Goal: Information Seeking & Learning: Check status

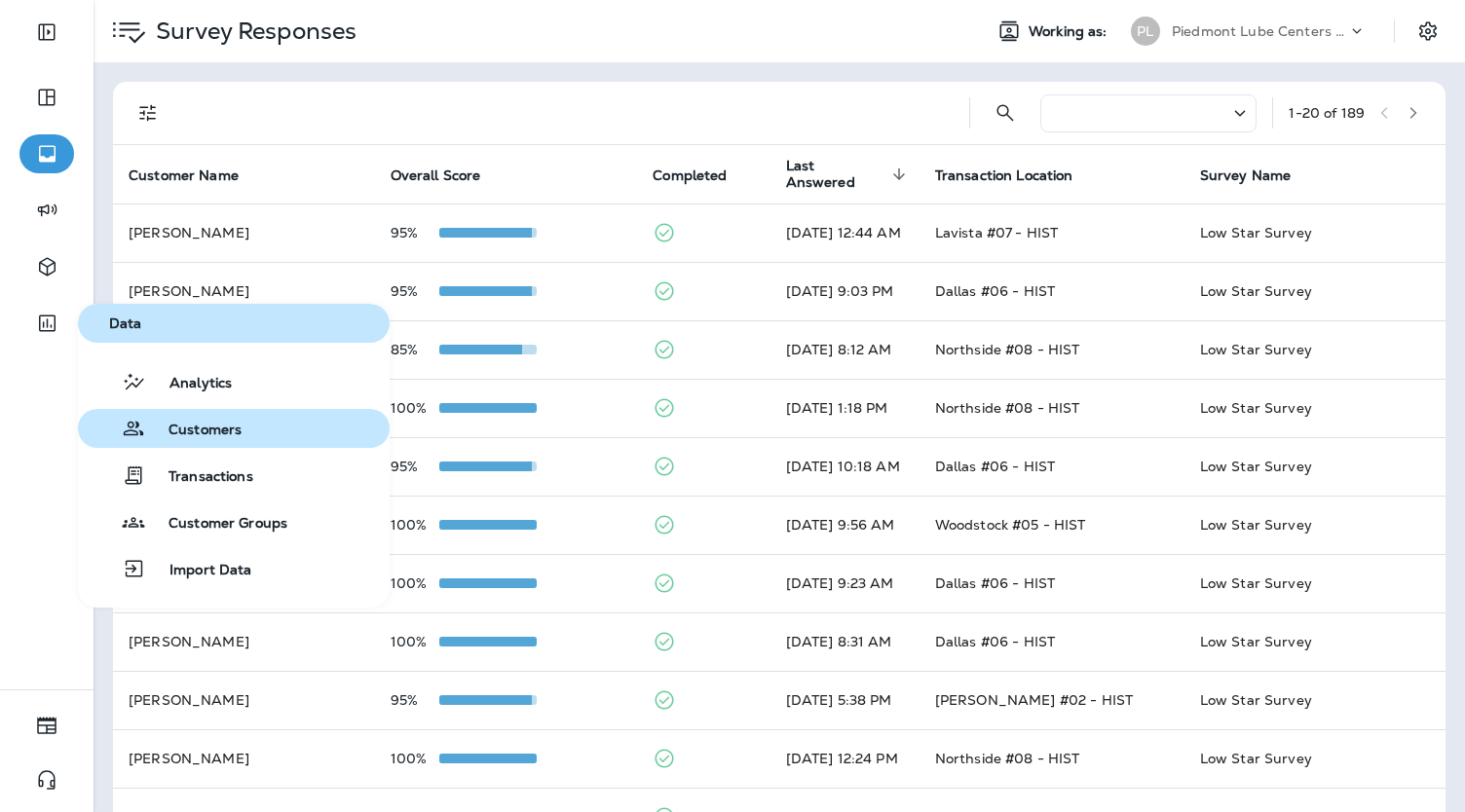
click at [198, 431] on span "Customers" at bounding box center [193, 430] width 96 height 19
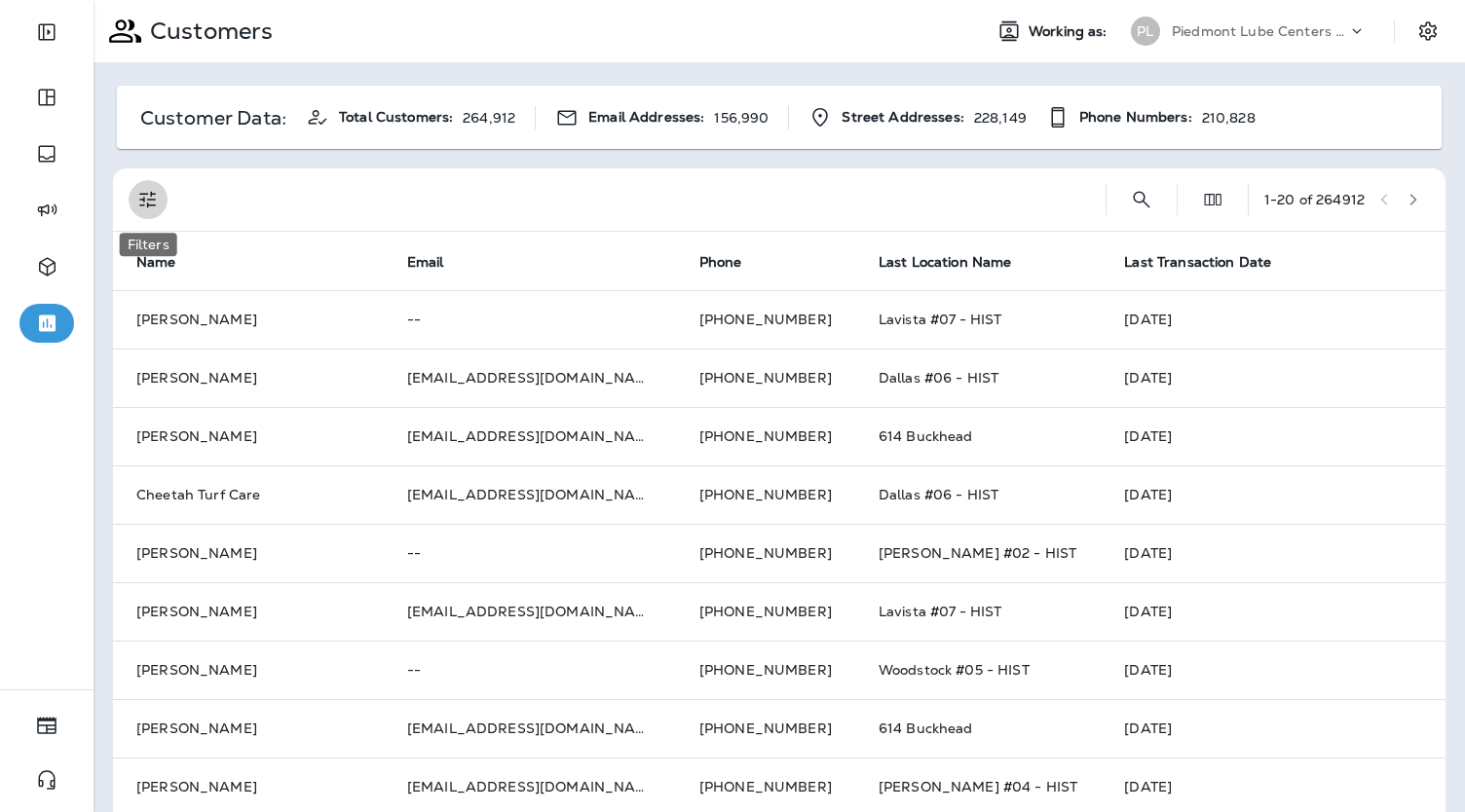
click at [151, 212] on button "Filters" at bounding box center [147, 199] width 39 height 39
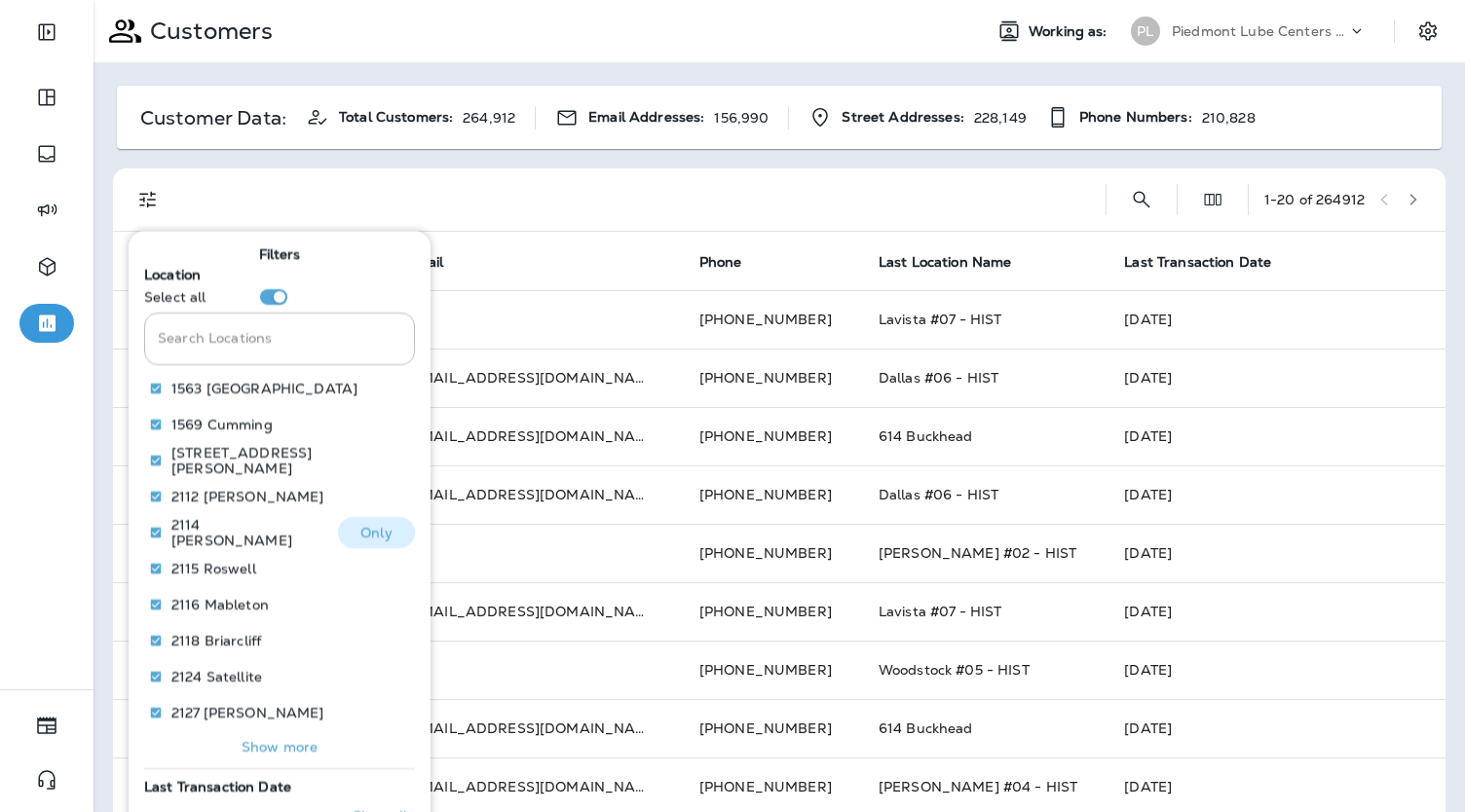
scroll to position [150, 0]
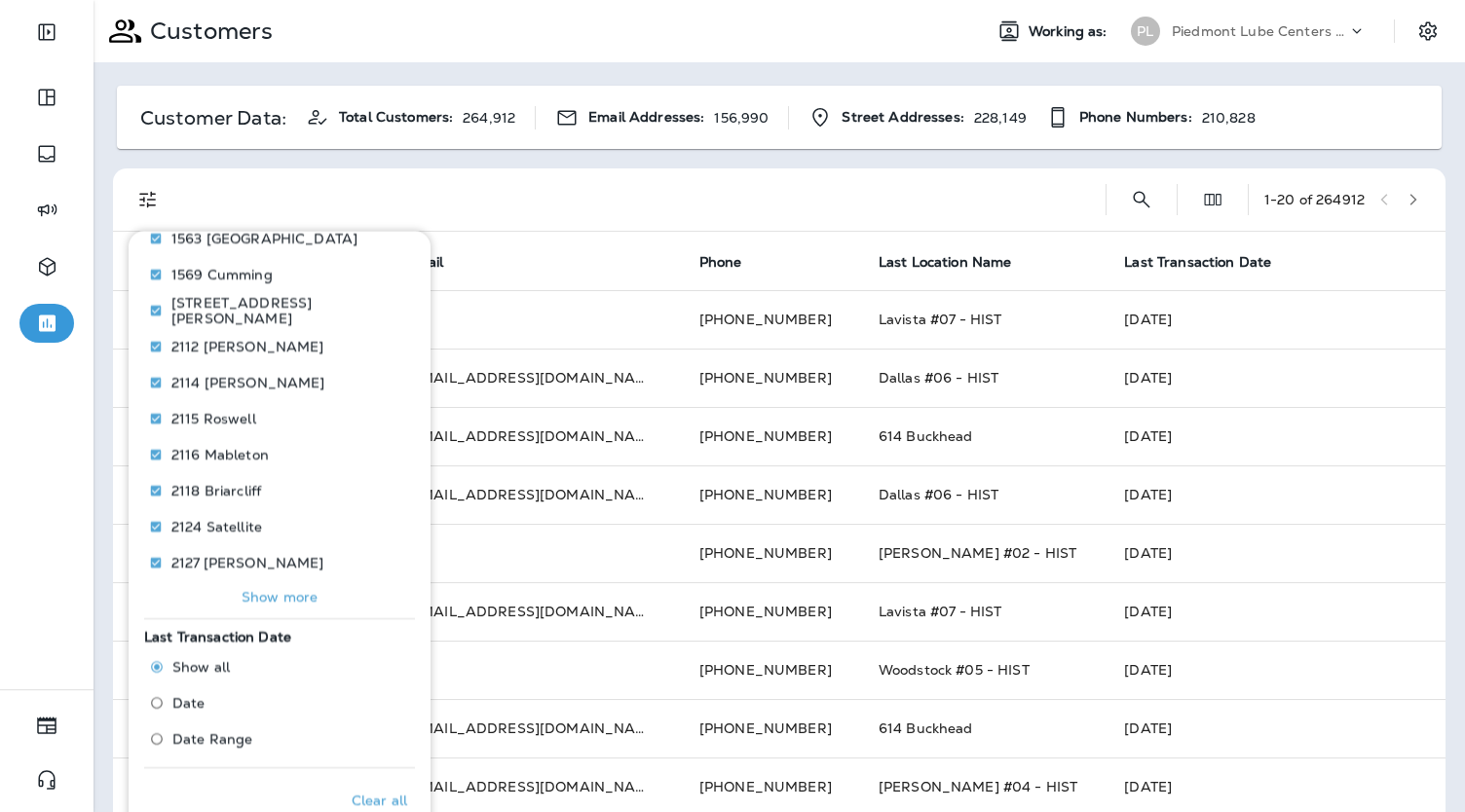
click at [275, 598] on p "Show more" at bounding box center [279, 597] width 76 height 16
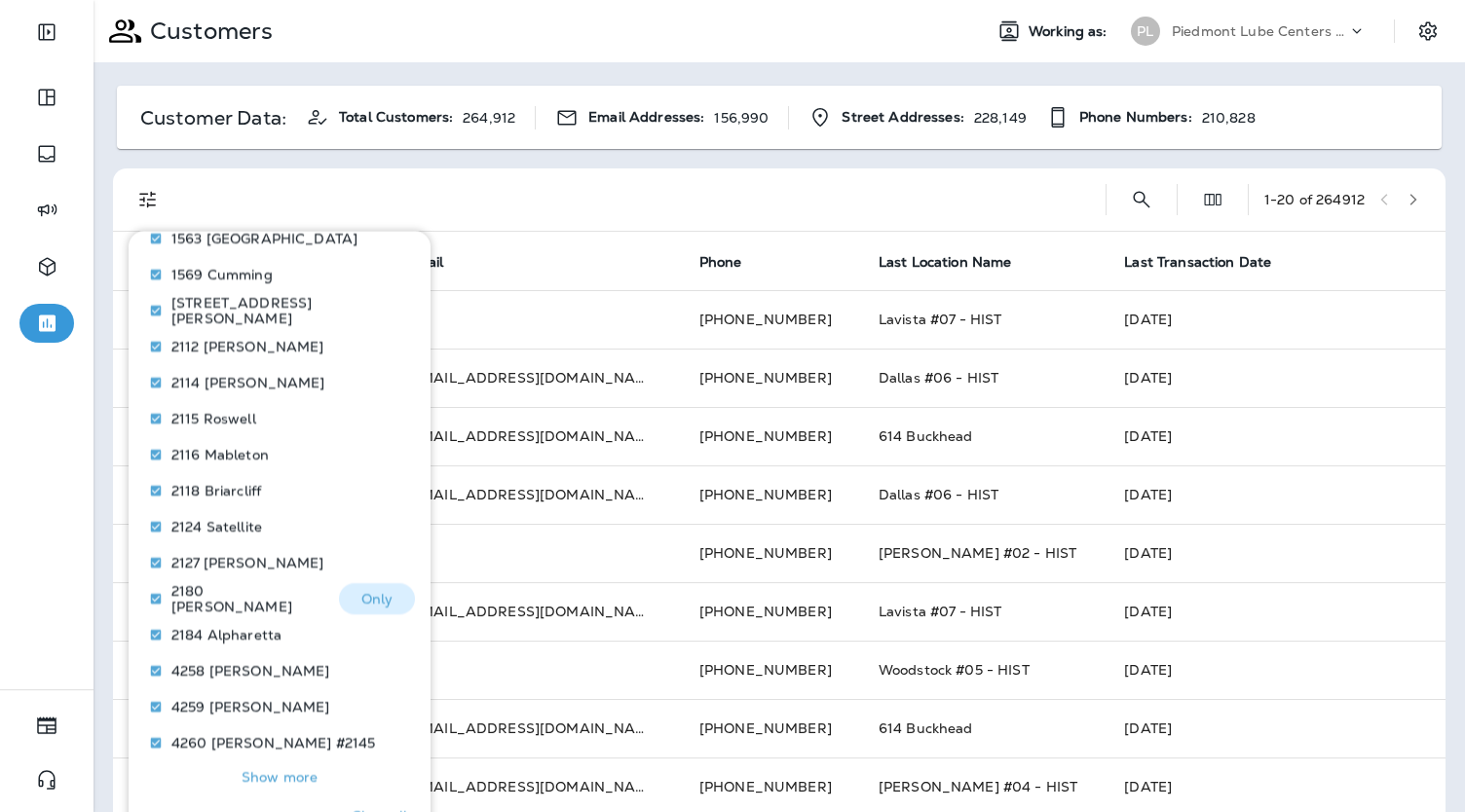
scroll to position [329, 0]
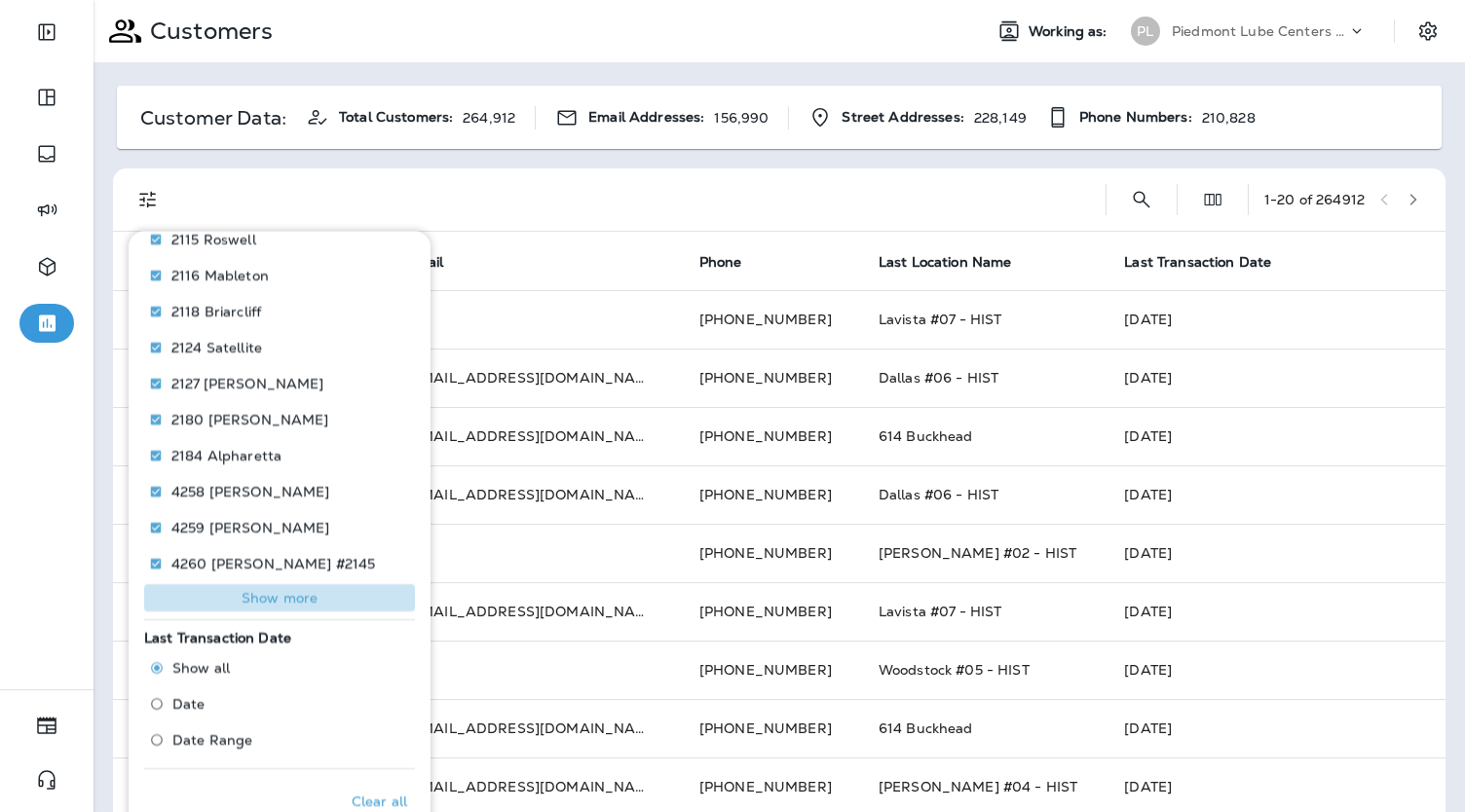
click at [286, 595] on p "Show more" at bounding box center [279, 598] width 76 height 16
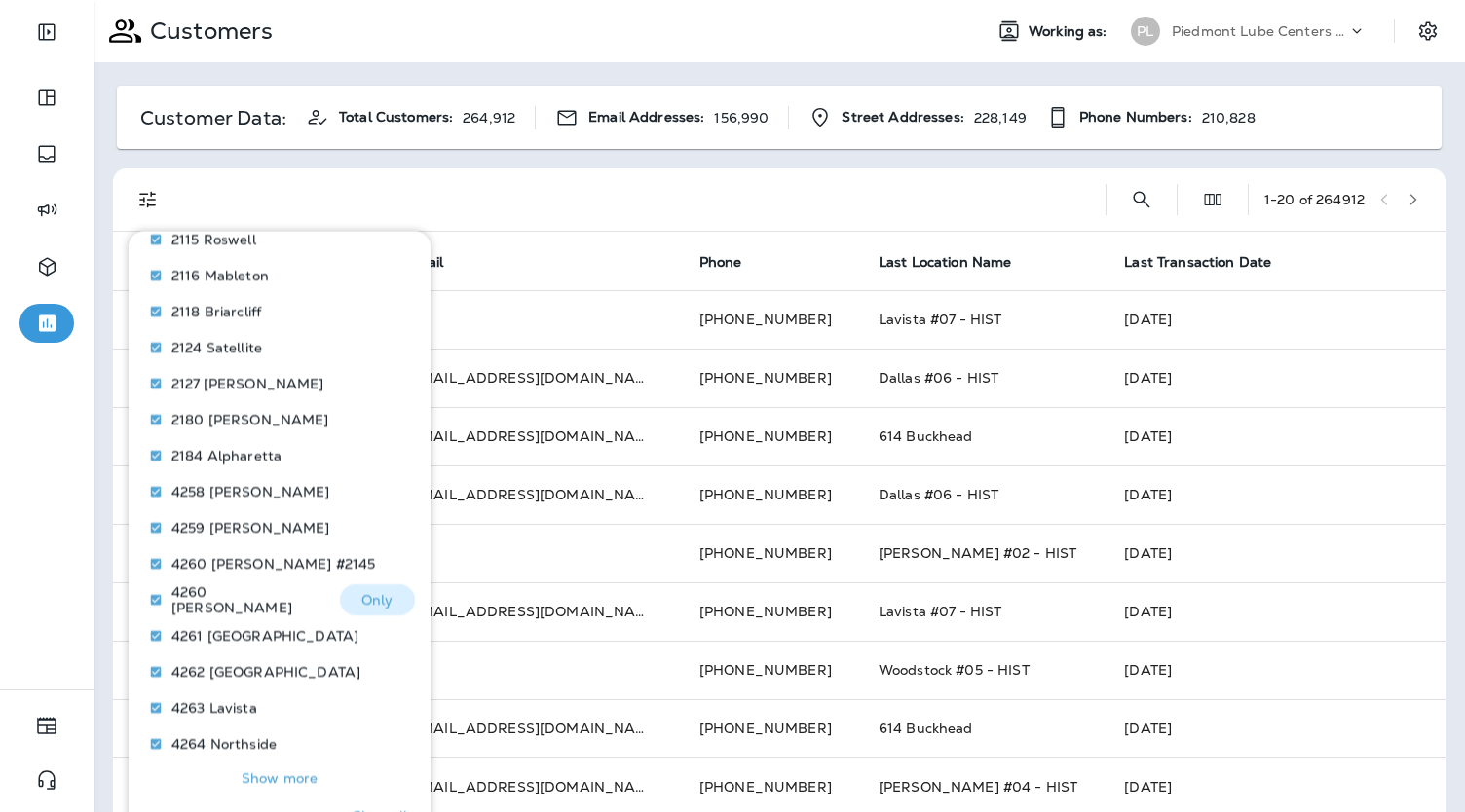
scroll to position [510, 0]
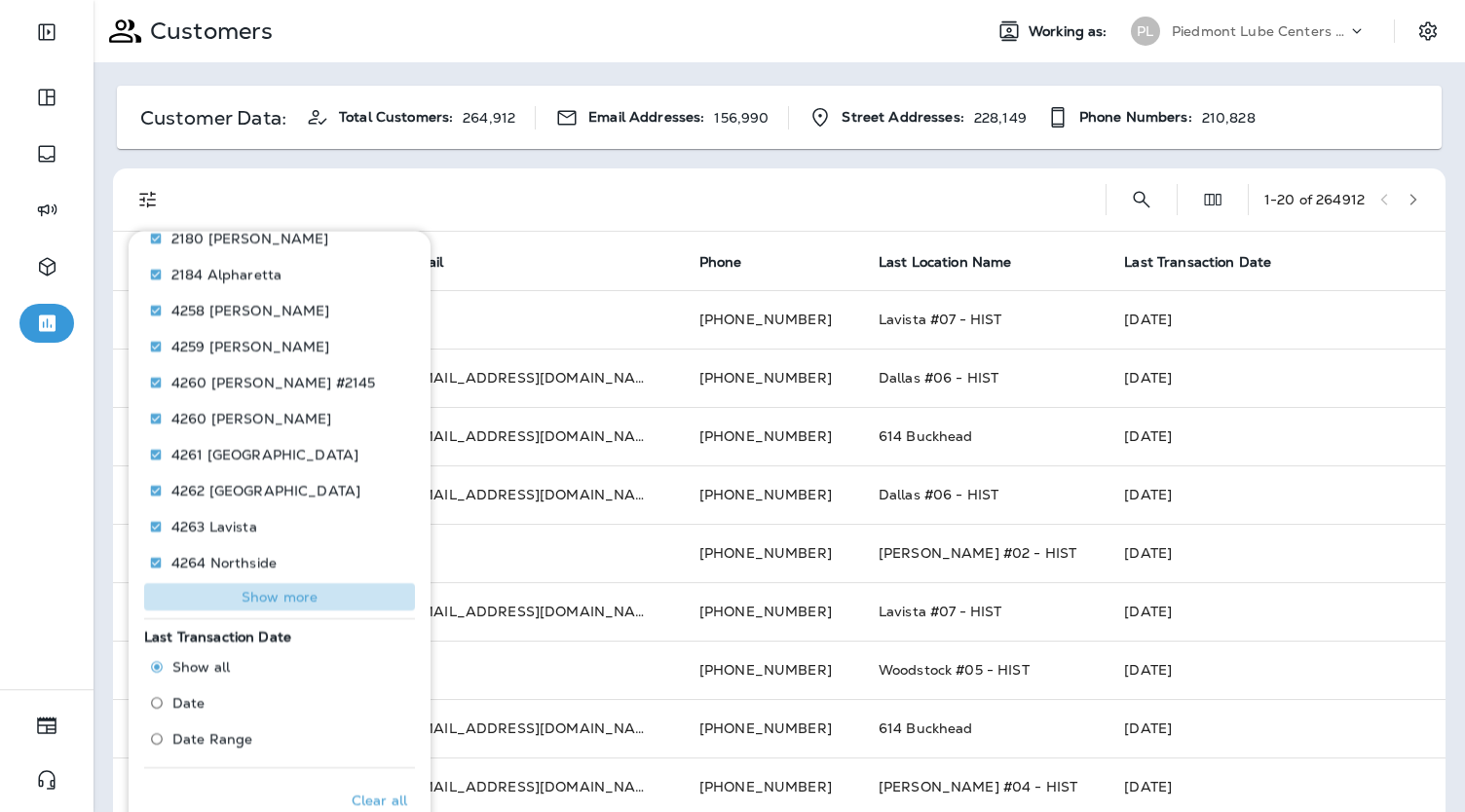
click at [286, 595] on p "Show more" at bounding box center [279, 597] width 76 height 16
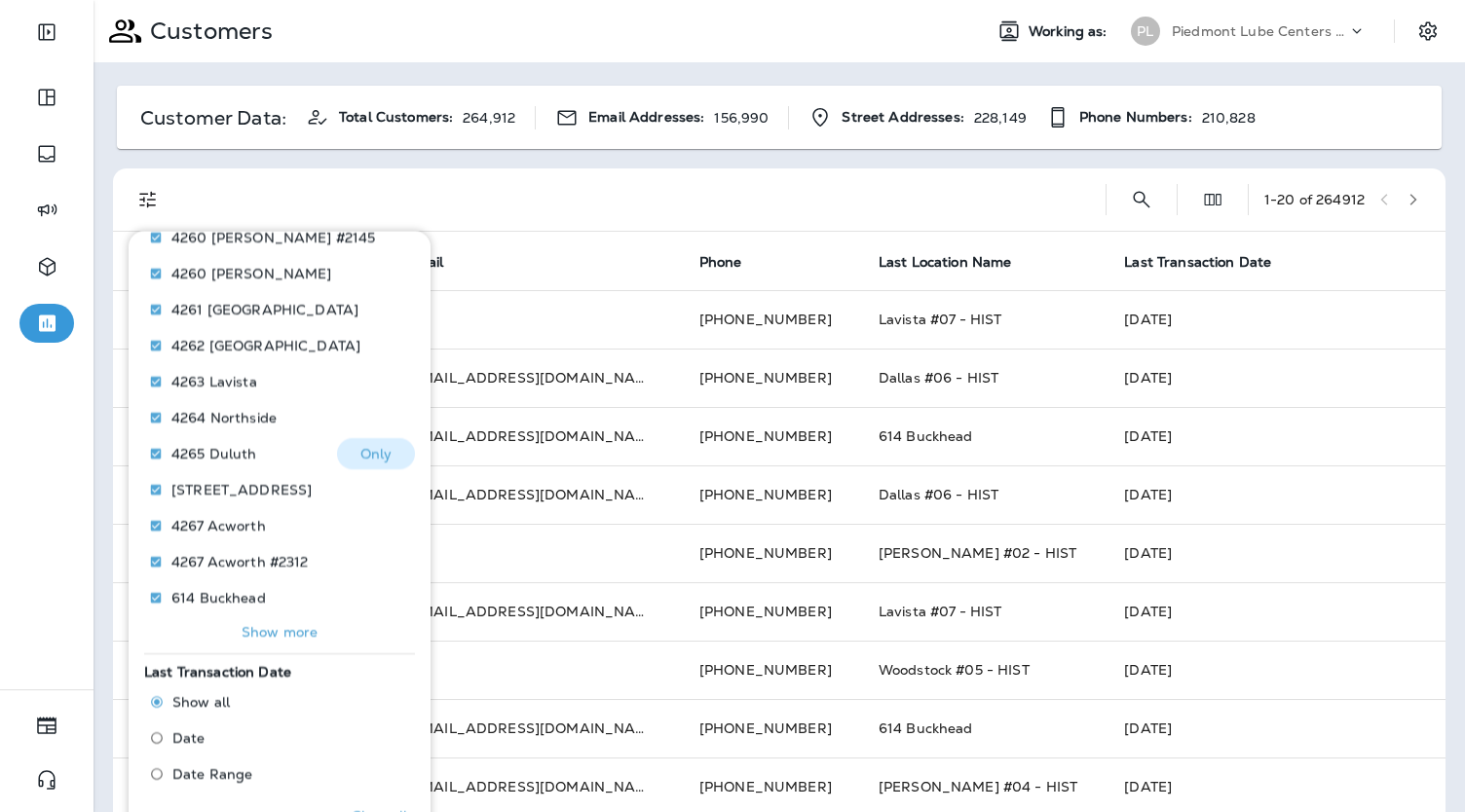
scroll to position [690, 0]
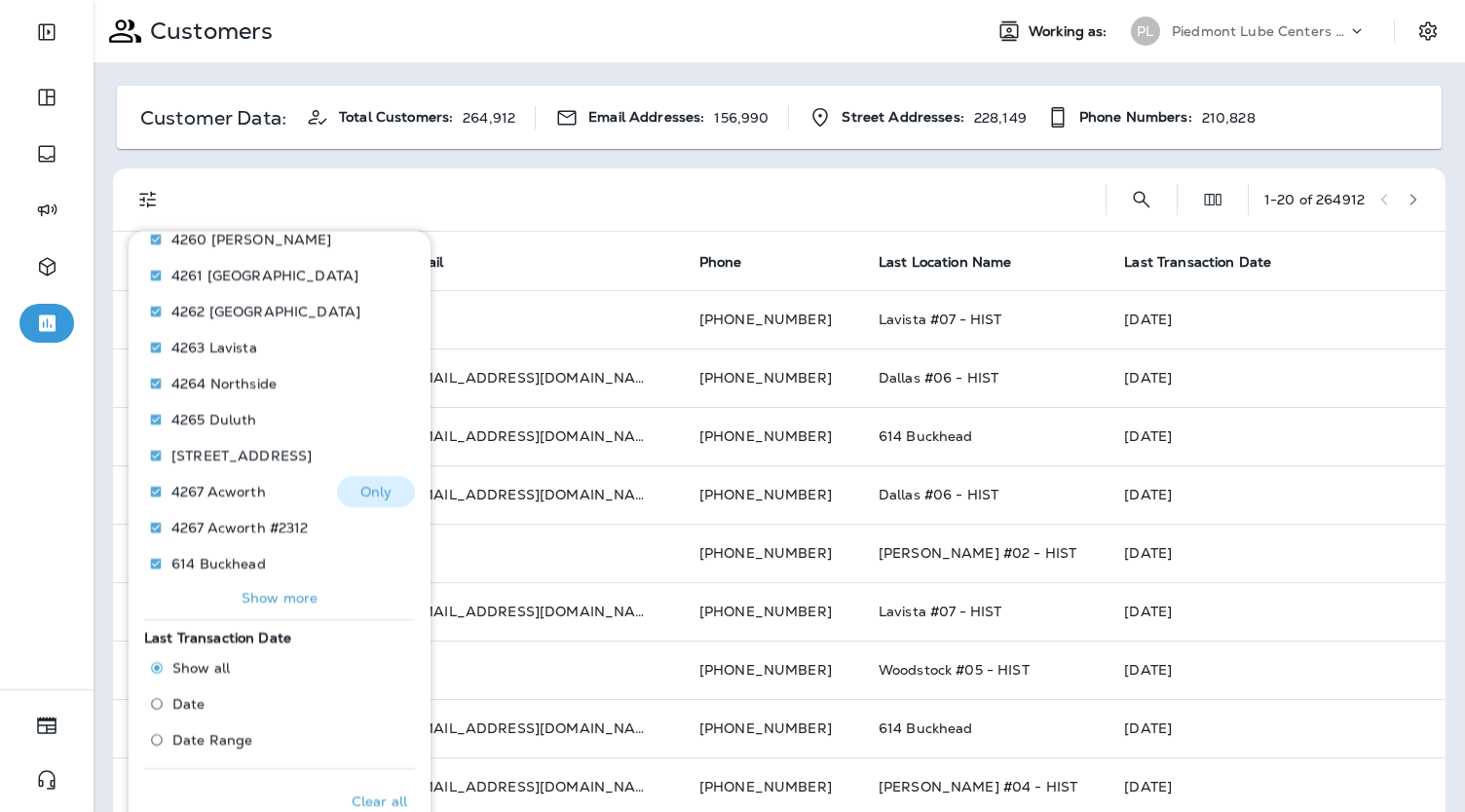
click at [346, 494] on button "Only" at bounding box center [376, 491] width 78 height 31
